Goal: Use online tool/utility

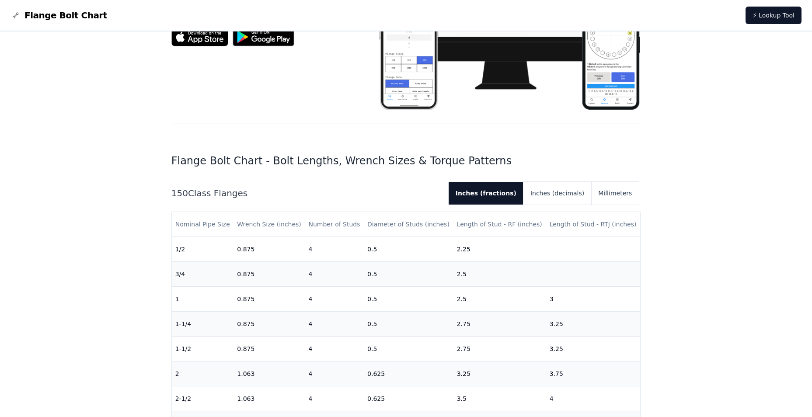
scroll to position [117, 0]
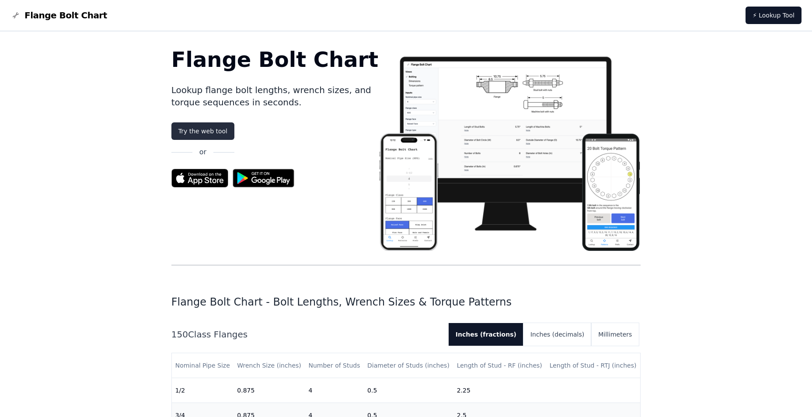
click at [206, 131] on link "Try the web tool" at bounding box center [203, 132] width 63 height 18
click at [199, 132] on link "Try the web tool" at bounding box center [203, 132] width 63 height 18
